Goal: Task Accomplishment & Management: Use online tool/utility

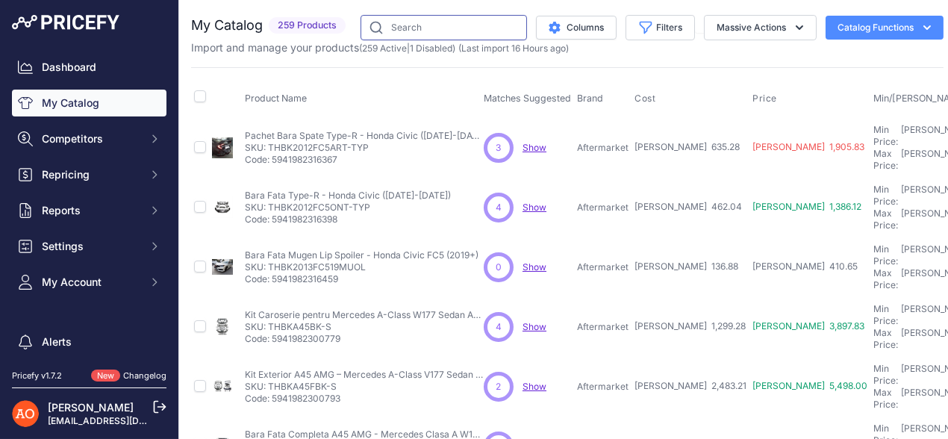
click at [423, 35] on input "text" at bounding box center [443, 27] width 166 height 25
click at [434, 35] on input "text" at bounding box center [443, 27] width 166 height 25
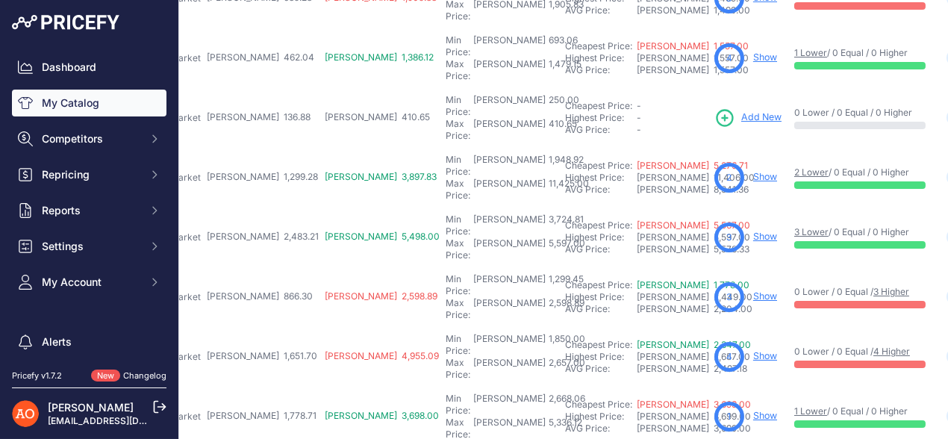
scroll to position [149, 431]
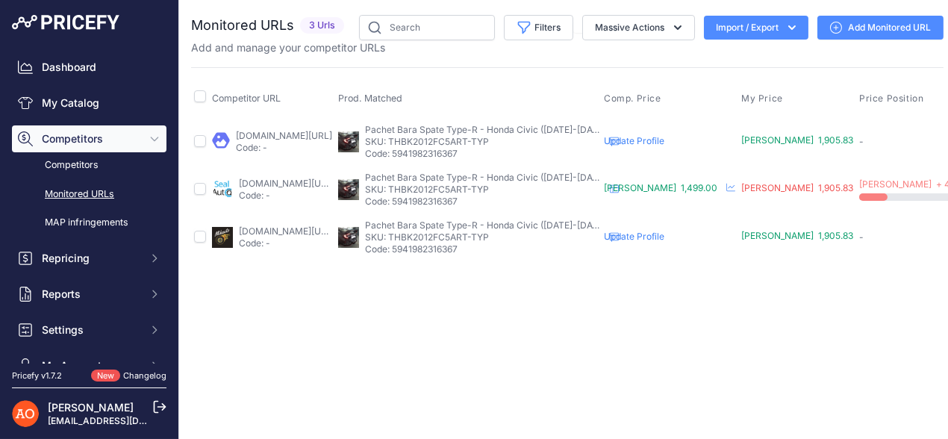
scroll to position [0, 211]
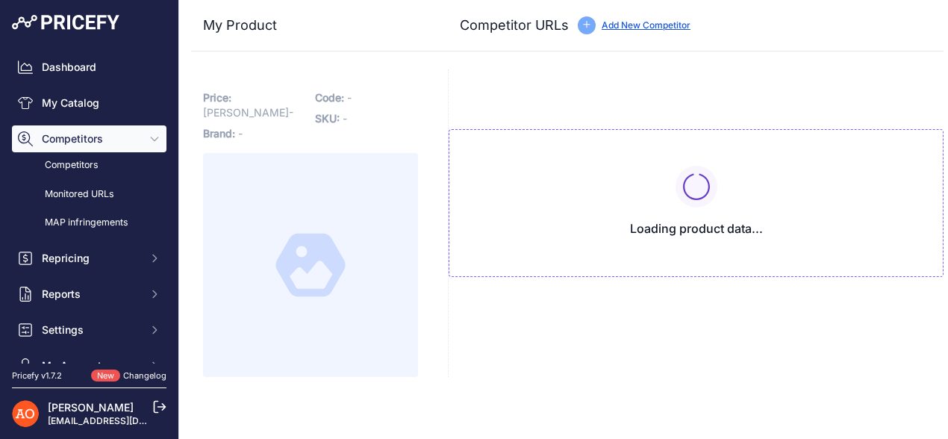
type input "[DOMAIN_NAME][URL]"
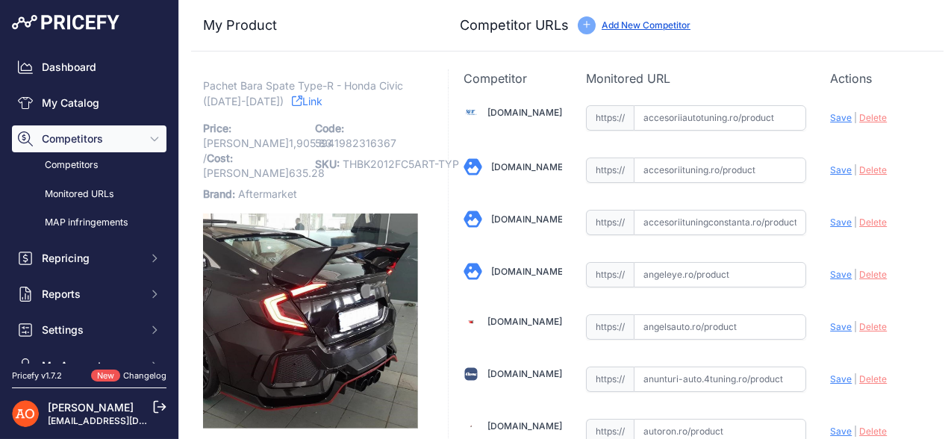
click at [292, 104] on link "Link" at bounding box center [307, 101] width 31 height 19
click at [525, 115] on link "Accesoriiautotuning.ro" at bounding box center [524, 112] width 75 height 11
click at [519, 222] on link "[DOMAIN_NAME]" at bounding box center [528, 218] width 75 height 11
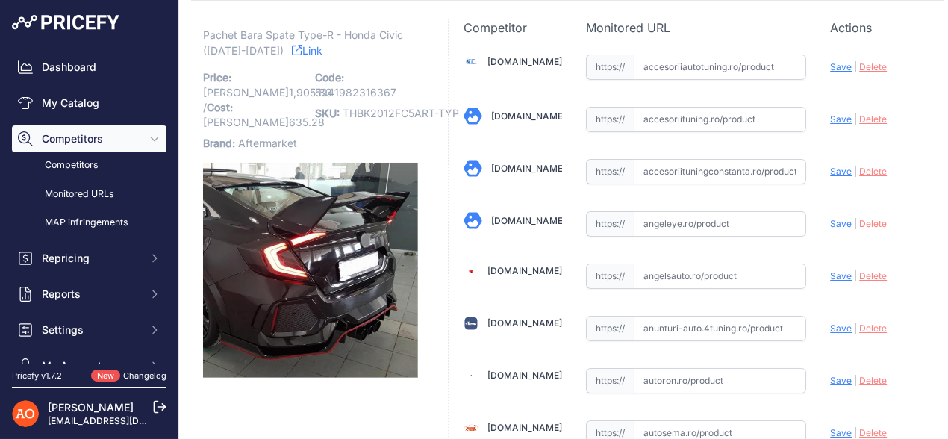
scroll to position [74, 0]
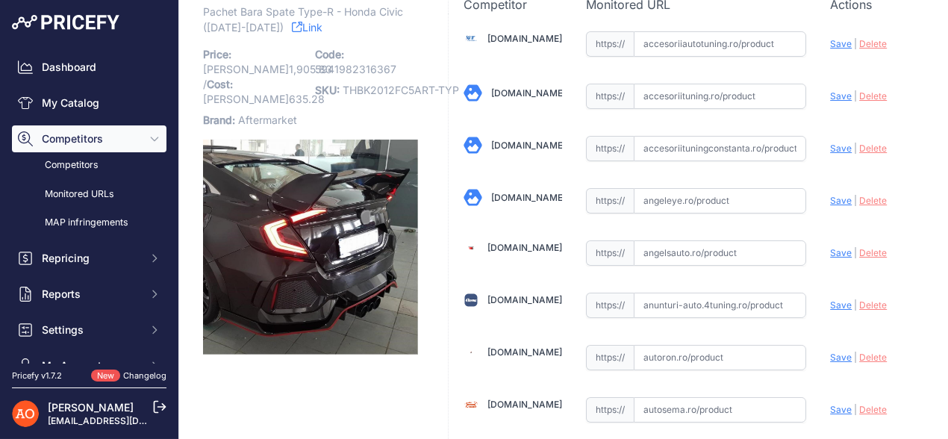
click at [509, 194] on link "Angeleye.ro" at bounding box center [528, 197] width 75 height 11
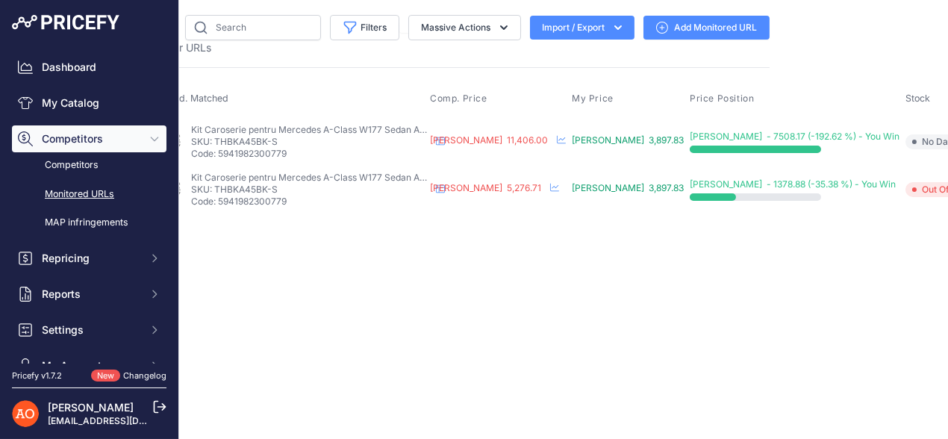
scroll to position [0, 212]
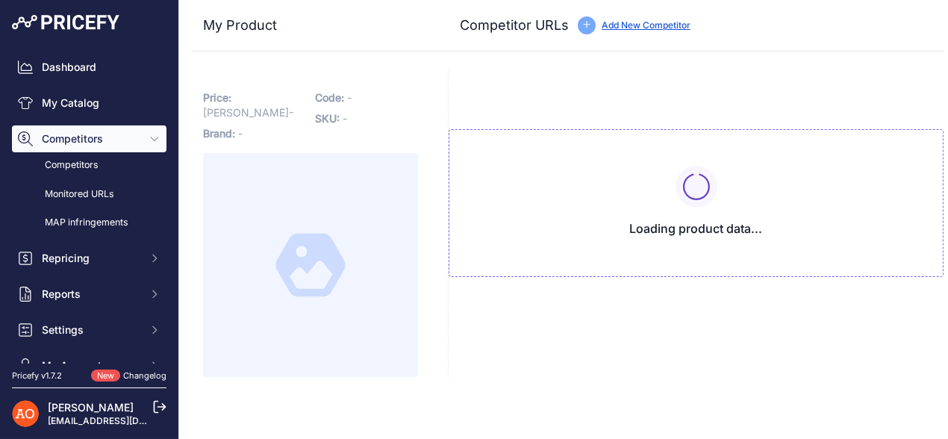
type input "angeleye.ro/pachet-exterior-complet-compatibil-cu-mercedes-a-class-v177-4-usi-s…"
type input "sealauto.ro/produs/pachet-exterior-complet-mercedes-a-class-v177-limuzina-4-usi…"
type input "street26.ro/pachet-exterior-compatibil-cu-mercedes-a-class-v177-sedan-2018-up-a…"
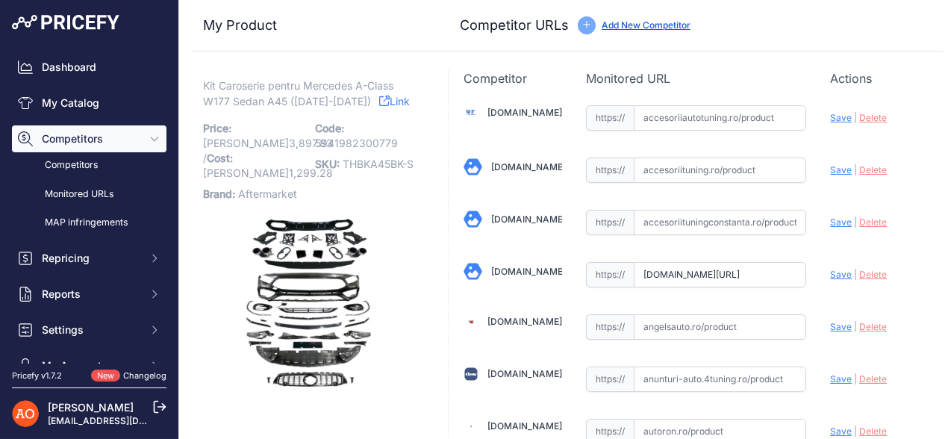
click at [381, 104] on link "Link" at bounding box center [394, 101] width 31 height 19
click at [508, 107] on link "Accesoriiautotuning.ro" at bounding box center [524, 112] width 75 height 11
click at [521, 216] on link "Accesoriituningconstanta.ro" at bounding box center [528, 218] width 75 height 11
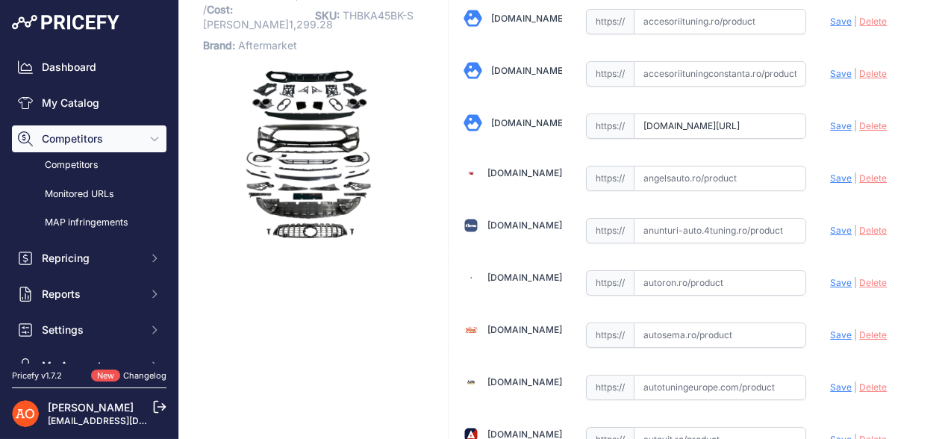
scroll to position [149, 0]
click at [528, 176] on link "[DOMAIN_NAME]" at bounding box center [524, 171] width 75 height 11
click at [510, 326] on link "Autosema.ro" at bounding box center [524, 328] width 75 height 11
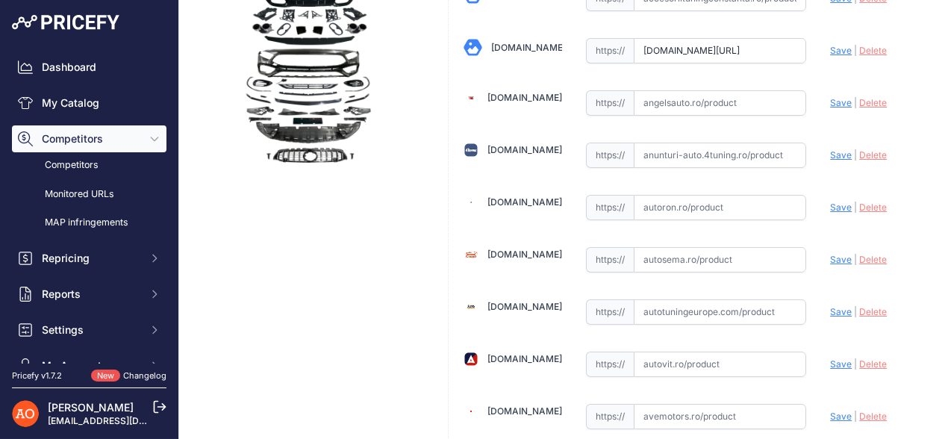
click at [520, 301] on link "Autotuningeurope.com" at bounding box center [524, 306] width 75 height 11
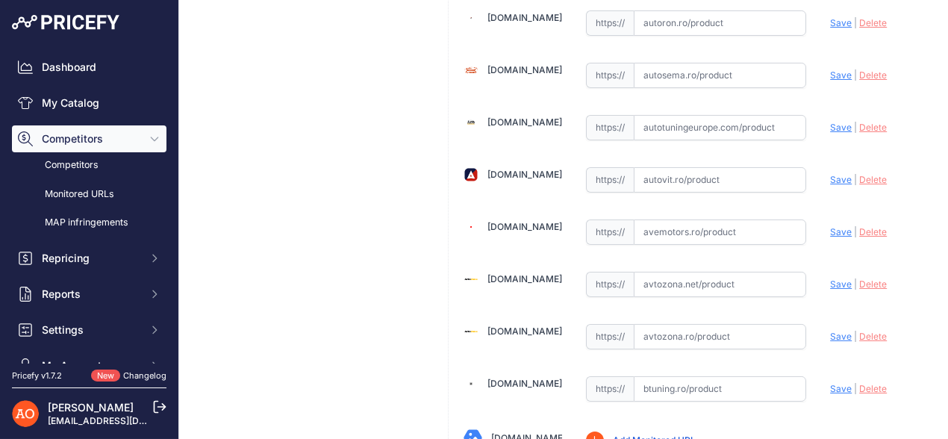
scroll to position [448, 0]
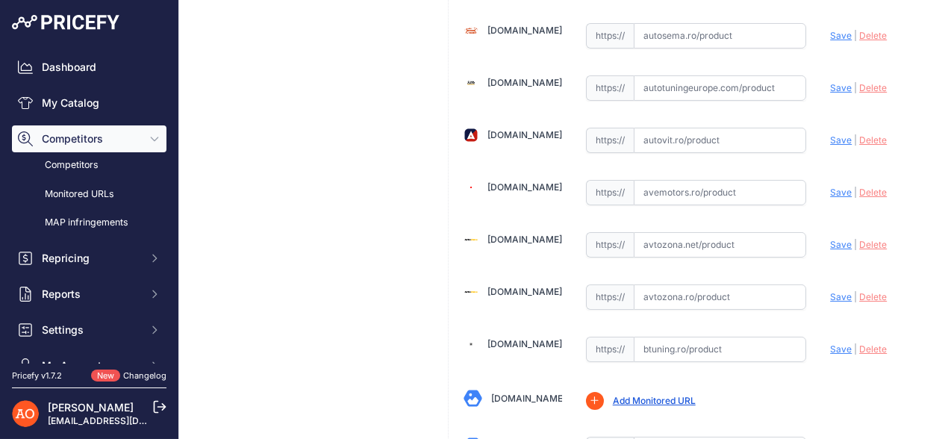
click at [519, 286] on link "Avtozona.ro" at bounding box center [524, 291] width 75 height 11
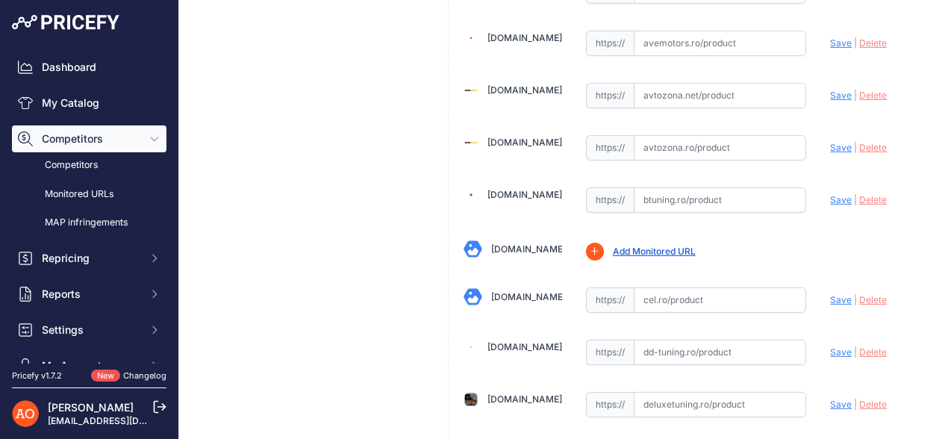
click at [508, 192] on link "[DOMAIN_NAME]" at bounding box center [524, 194] width 75 height 11
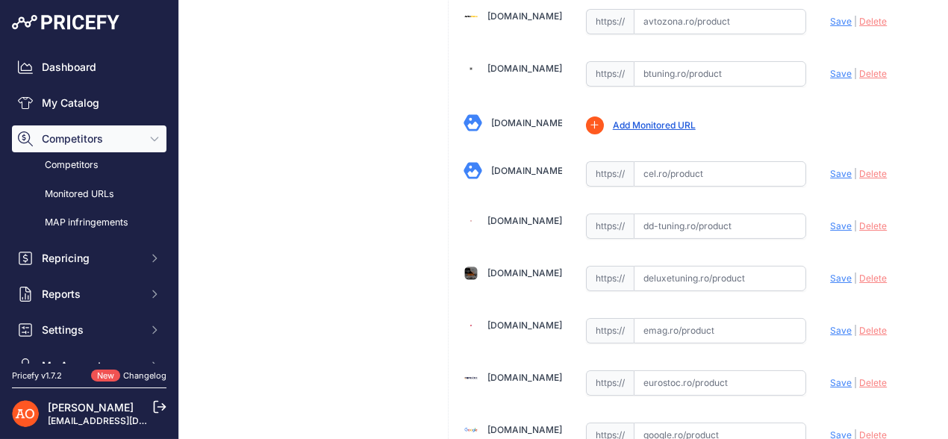
scroll to position [746, 0]
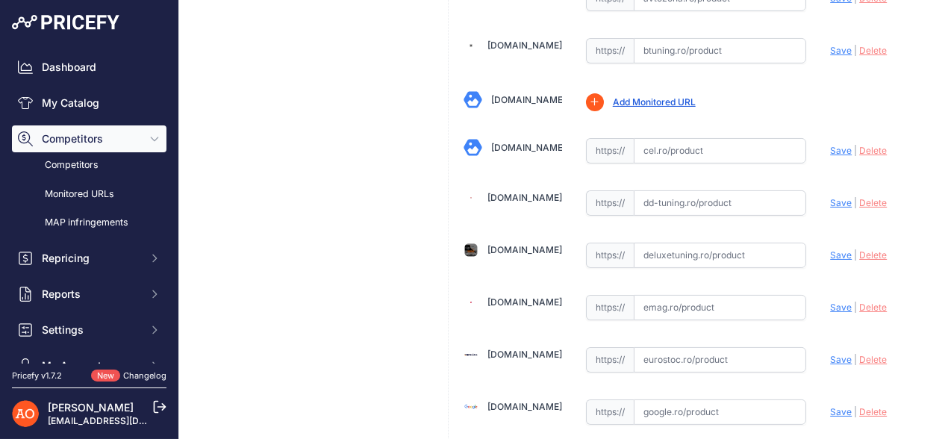
click at [509, 244] on link "[DOMAIN_NAME]" at bounding box center [524, 249] width 75 height 11
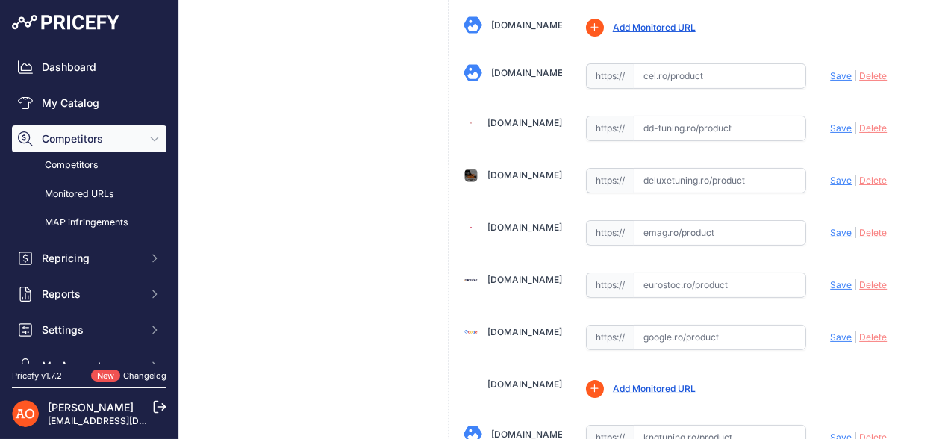
scroll to position [969, 0]
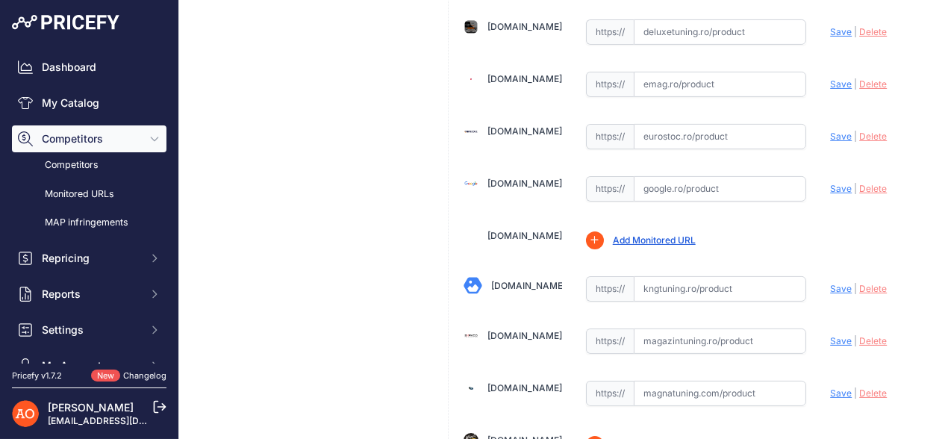
click at [516, 73] on link "[DOMAIN_NAME]" at bounding box center [524, 78] width 75 height 11
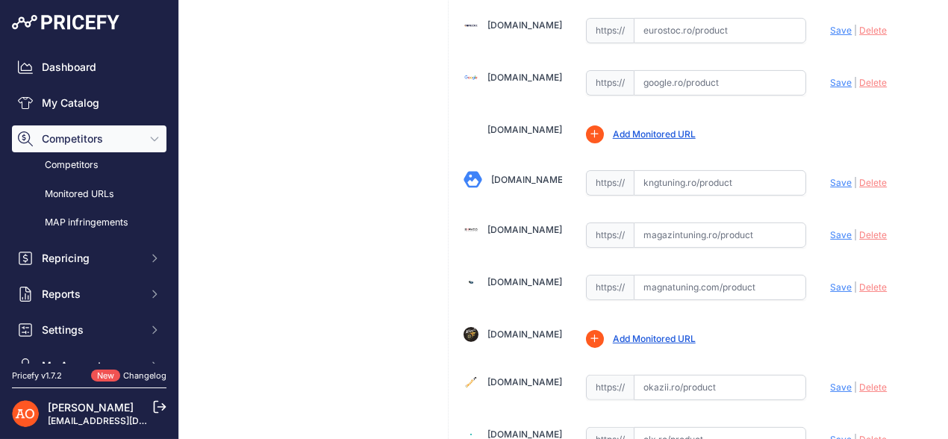
scroll to position [1120, 0]
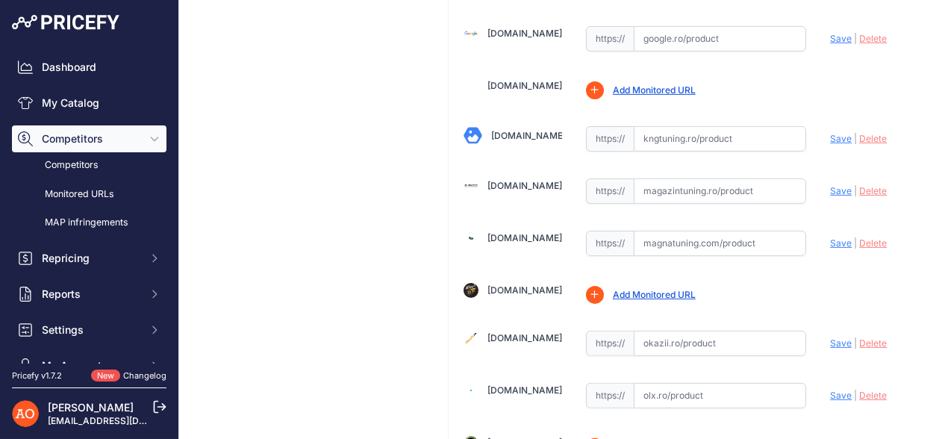
click at [532, 180] on link "[DOMAIN_NAME]" at bounding box center [524, 185] width 75 height 11
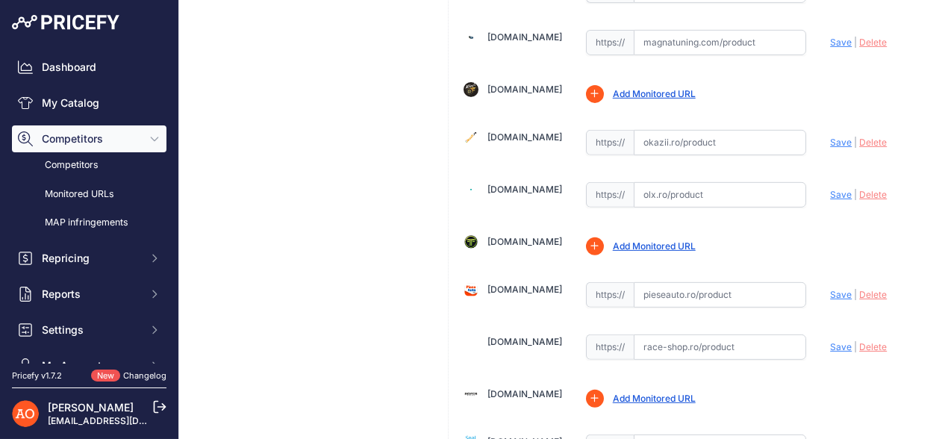
scroll to position [1343, 0]
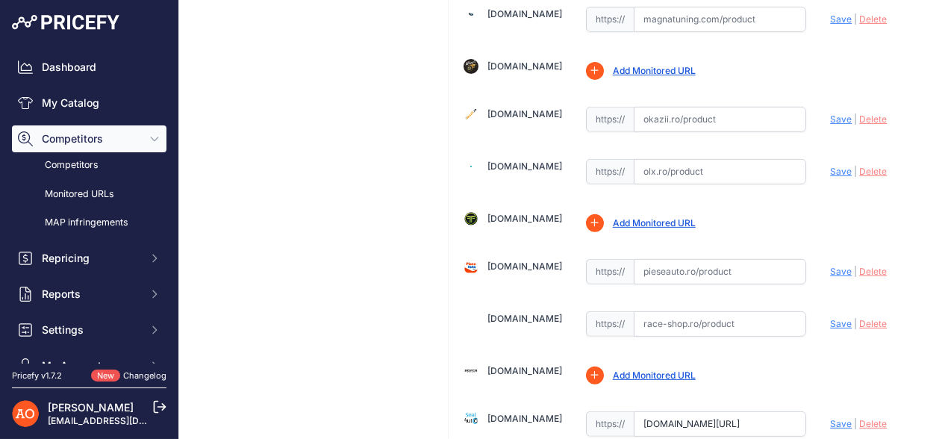
click at [515, 260] on link "[DOMAIN_NAME]" at bounding box center [524, 265] width 75 height 11
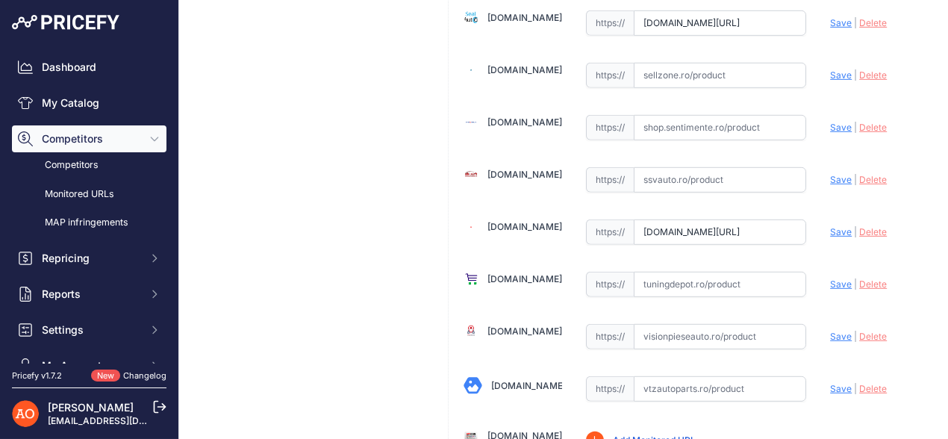
scroll to position [1791, 0]
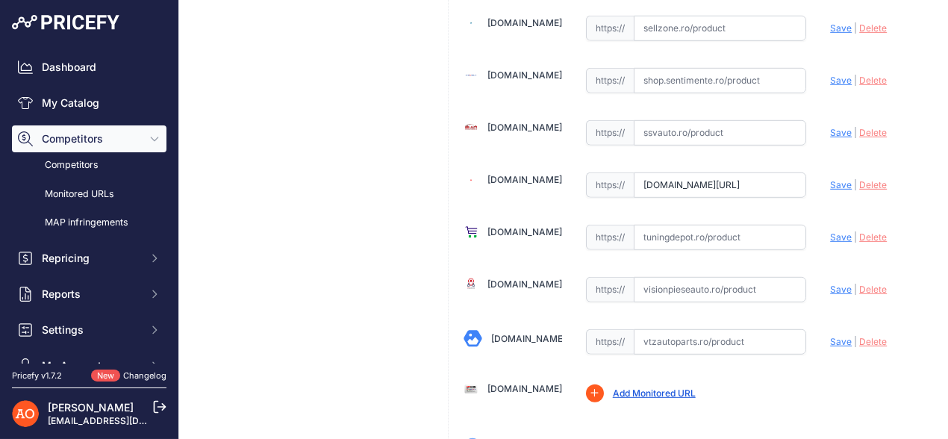
click at [518, 226] on link "[DOMAIN_NAME]" at bounding box center [524, 231] width 75 height 11
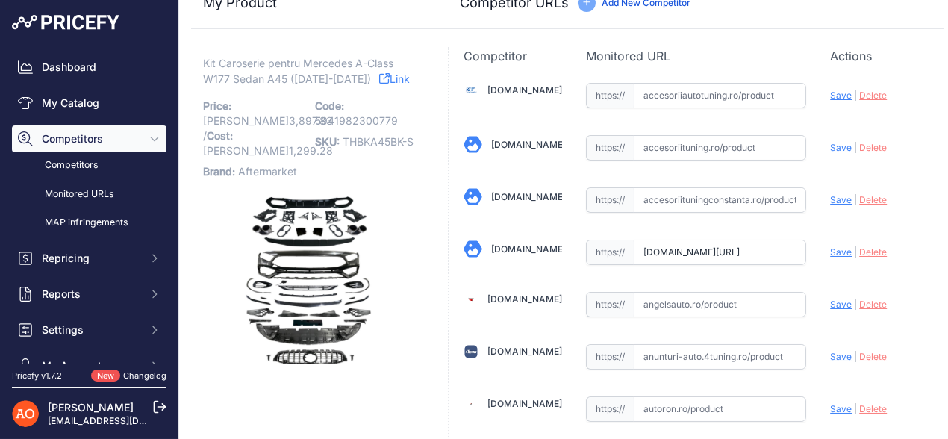
scroll to position [0, 0]
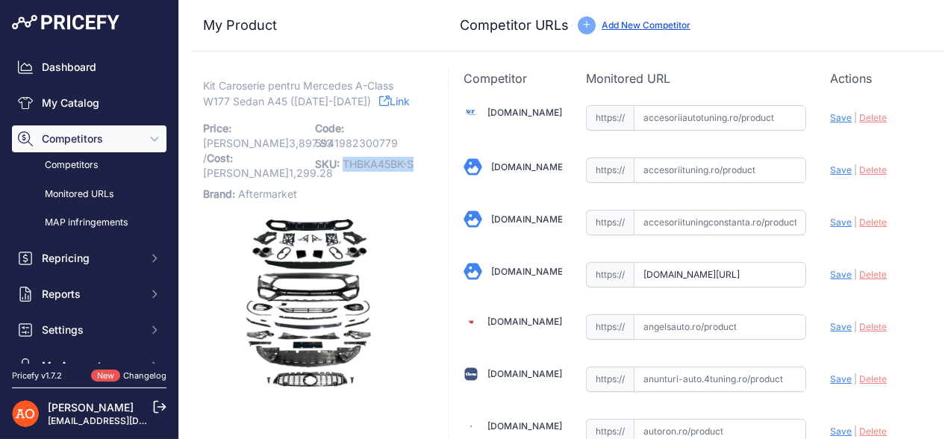
drag, startPoint x: 341, startPoint y: 162, endPoint x: 412, endPoint y: 159, distance: 71.0
click at [412, 159] on span "THBKA45BK-S" at bounding box center [378, 163] width 71 height 13
copy span "THBKA45BK-S"
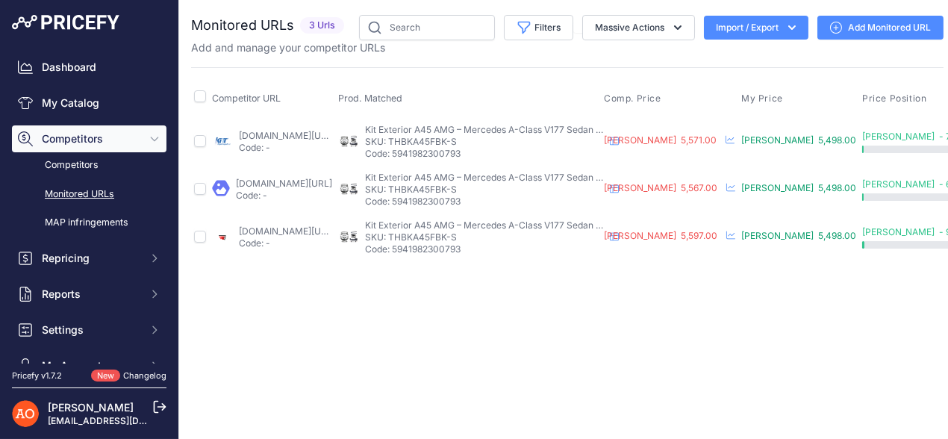
scroll to position [0, 181]
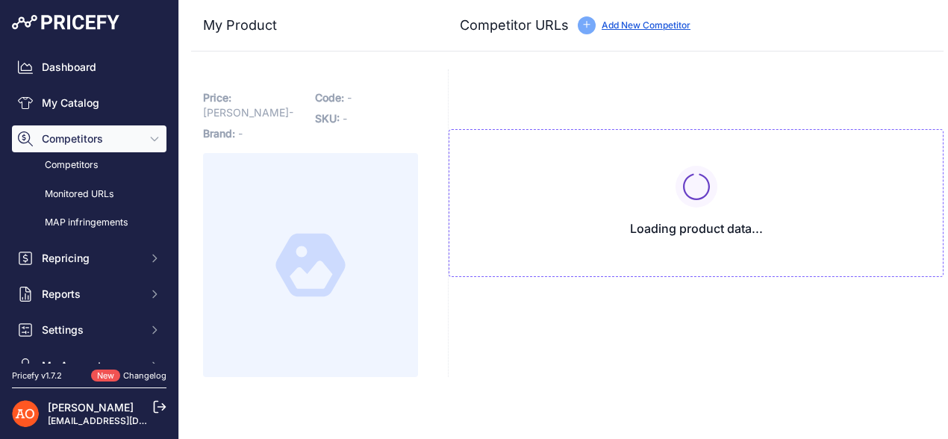
type input "[DOMAIN_NAME][URL]"
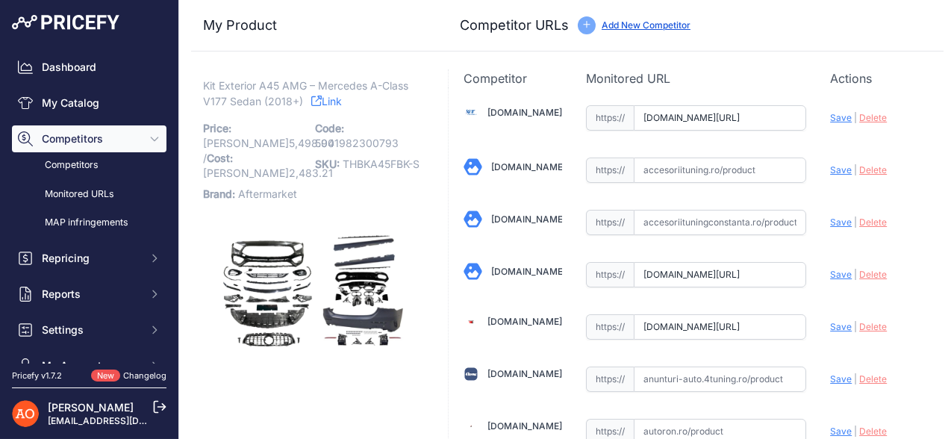
click at [330, 99] on link "Link" at bounding box center [326, 101] width 31 height 19
click at [520, 213] on link "Accesoriituningconstanta.ro" at bounding box center [528, 218] width 75 height 11
drag, startPoint x: 342, startPoint y: 167, endPoint x: 434, endPoint y: 166, distance: 92.6
copy span "THBKA45FBK-S"
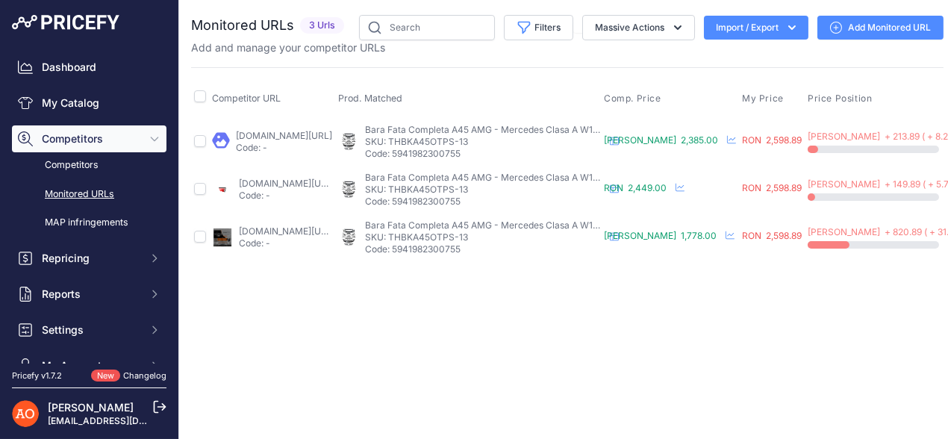
scroll to position [0, 217]
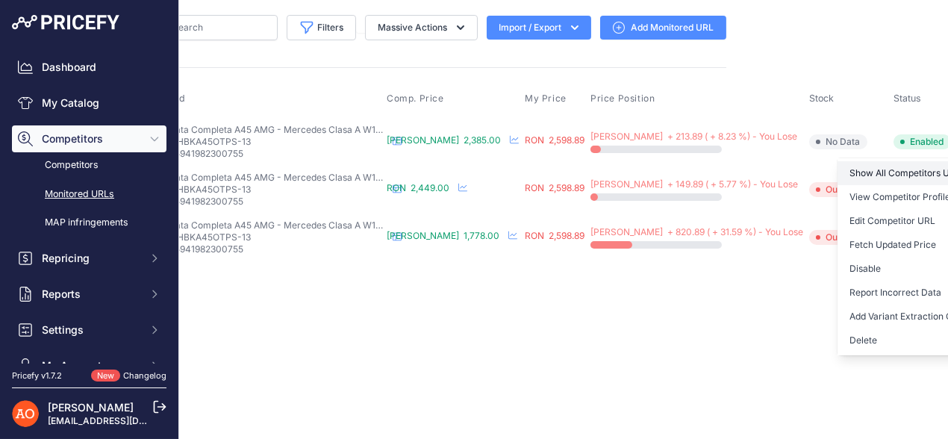
click at [896, 169] on link "Show All Competitors URLs" at bounding box center [913, 173] width 152 height 24
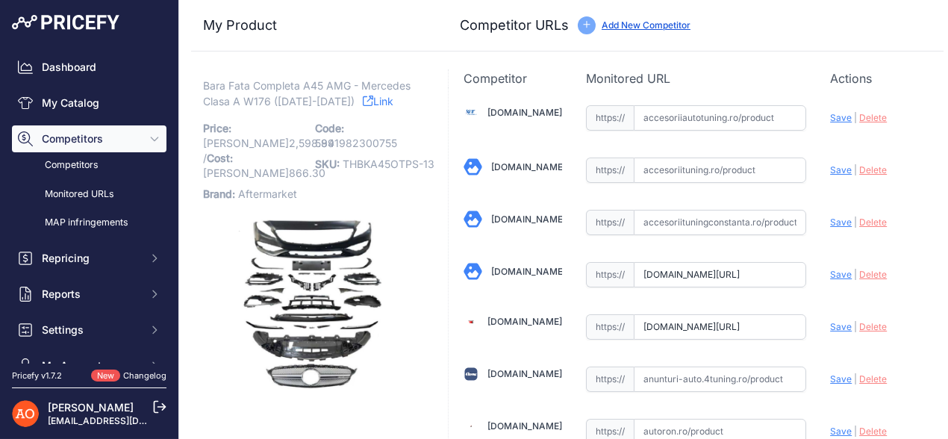
click at [364, 98] on link "Link" at bounding box center [378, 101] width 31 height 19
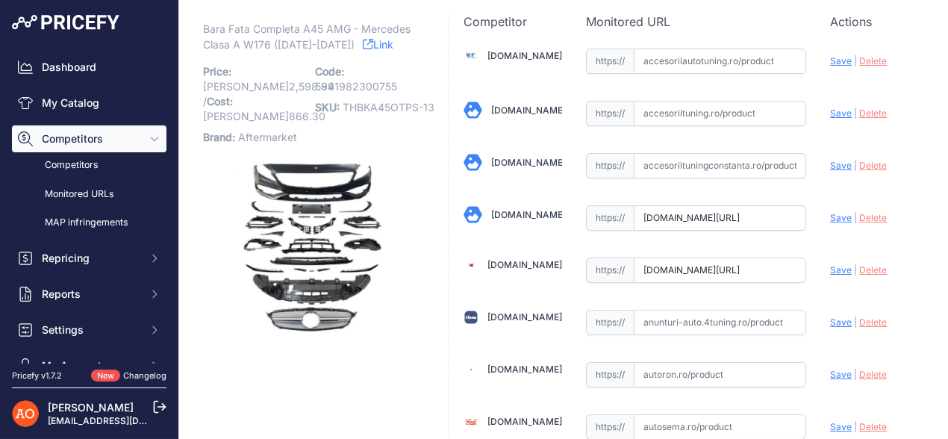
scroll to position [10, 0]
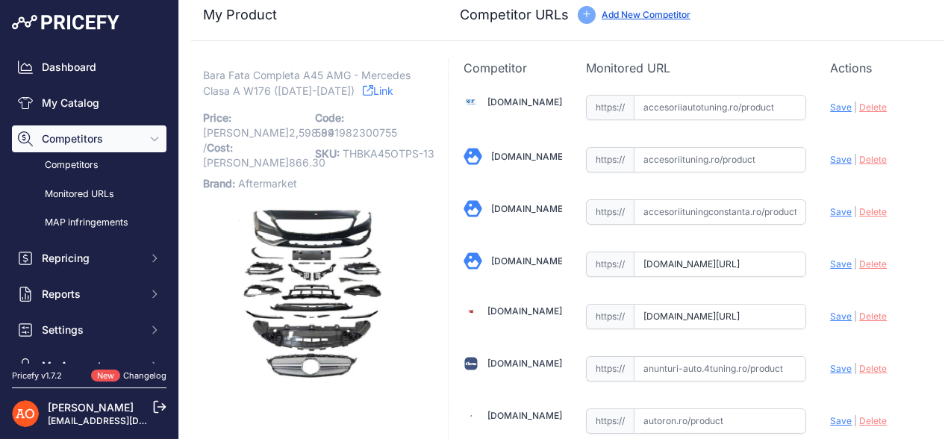
click at [518, 96] on link "[DOMAIN_NAME]" at bounding box center [524, 101] width 75 height 11
click at [363, 87] on icon at bounding box center [368, 90] width 10 height 10
